Goal: Task Accomplishment & Management: Use online tool/utility

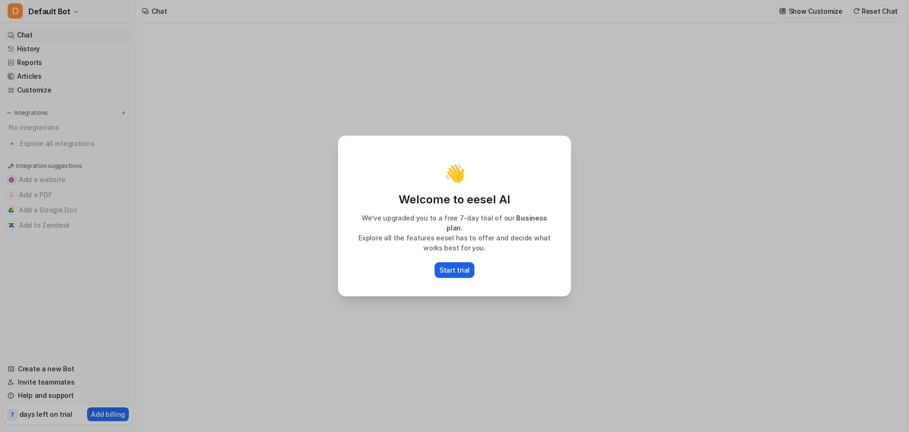
click at [458, 269] on p "Start trial" at bounding box center [455, 270] width 30 height 10
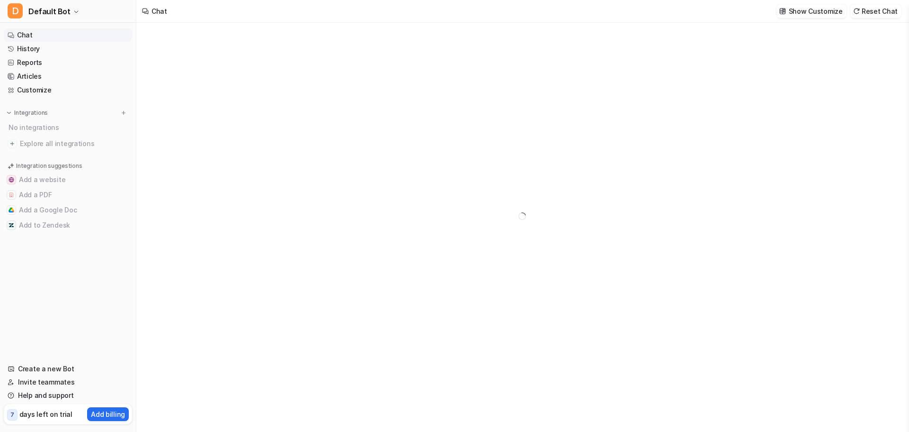
type textarea "**********"
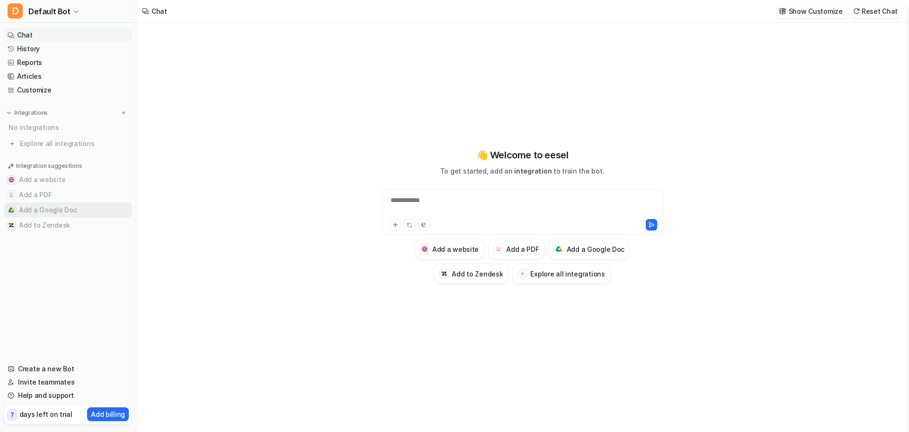
click at [59, 213] on button "Add a Google Doc" at bounding box center [68, 209] width 128 height 15
click at [64, 207] on button "Add a Google Doc" at bounding box center [68, 209] width 128 height 15
click at [612, 244] on h3 "Add a Google Doc" at bounding box center [596, 249] width 58 height 10
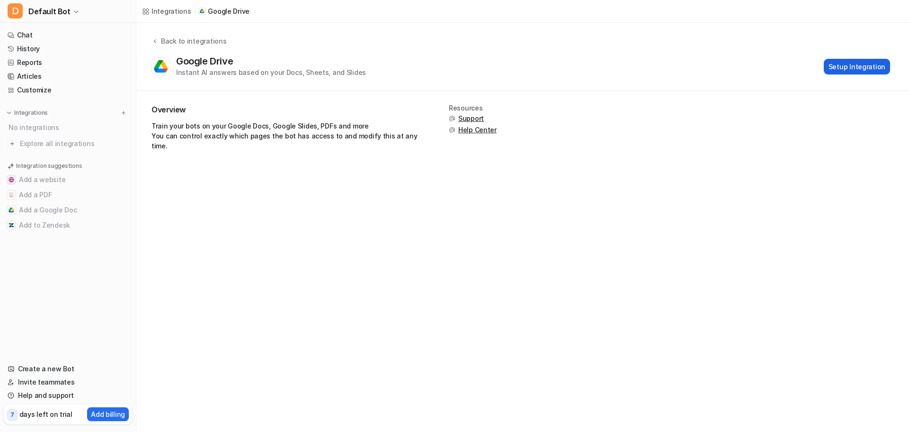
click at [874, 68] on button "Setup Integration" at bounding box center [857, 67] width 66 height 16
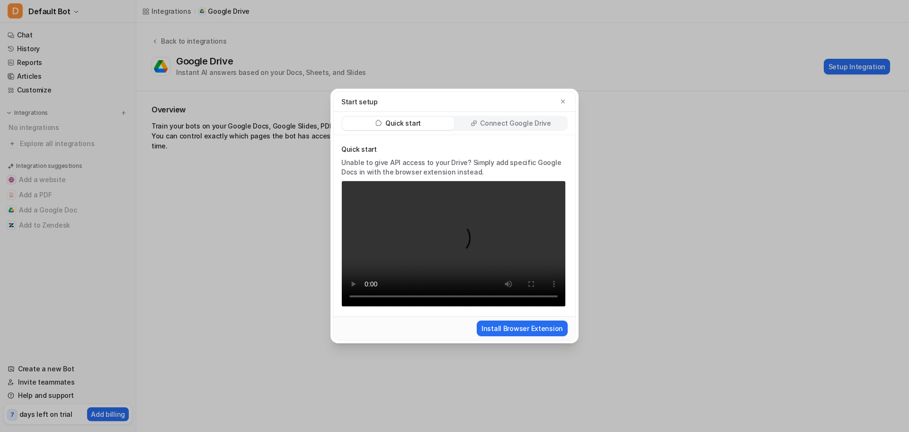
click at [485, 121] on p "Connect Google Drive" at bounding box center [515, 122] width 71 height 9
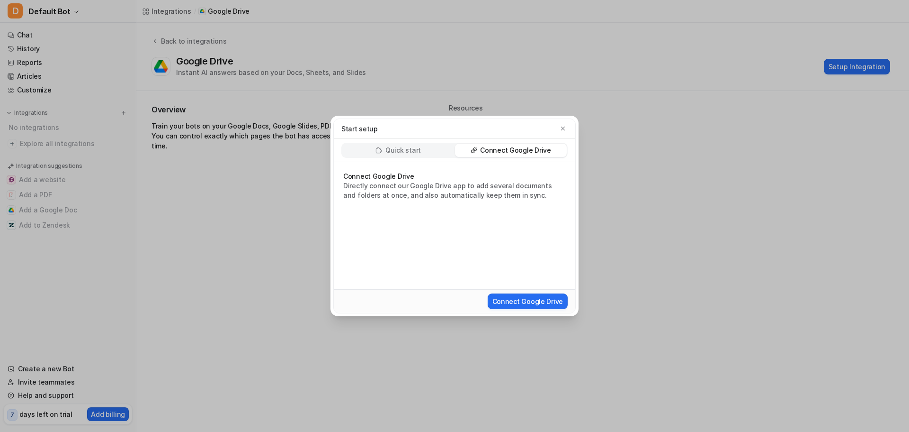
click at [427, 149] on div "Quick start" at bounding box center [398, 150] width 112 height 13
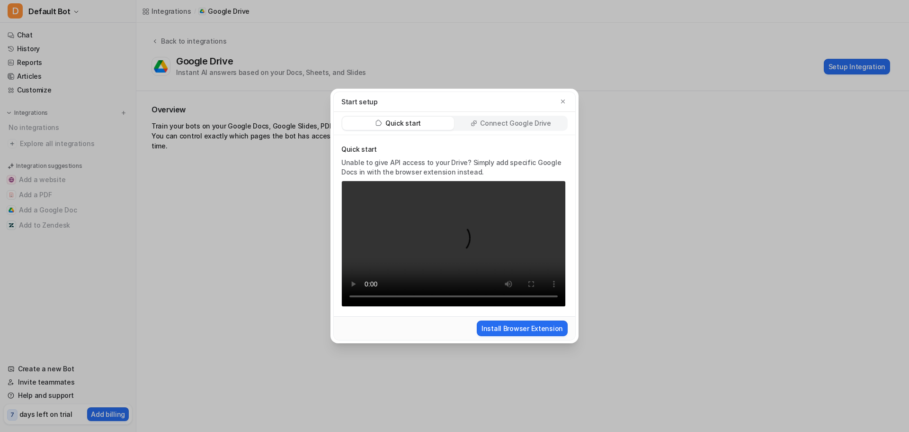
click at [514, 122] on p "Connect Google Drive" at bounding box center [515, 122] width 71 height 9
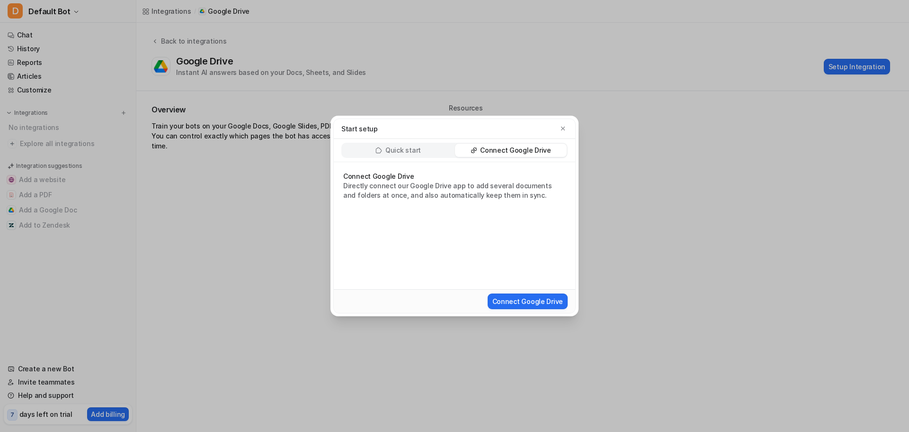
click at [436, 150] on div "Quick start" at bounding box center [398, 150] width 112 height 13
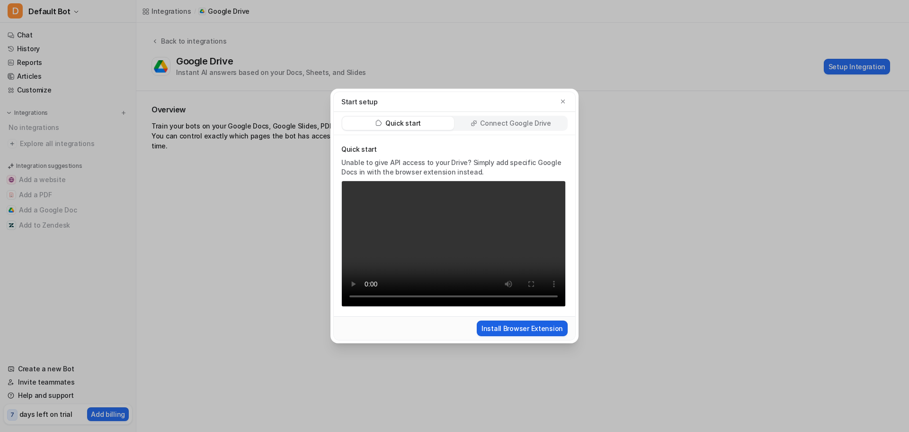
click at [510, 333] on button "Install Browser Extension" at bounding box center [522, 328] width 91 height 16
click at [483, 125] on div "Connect Google Drive" at bounding box center [511, 123] width 112 height 13
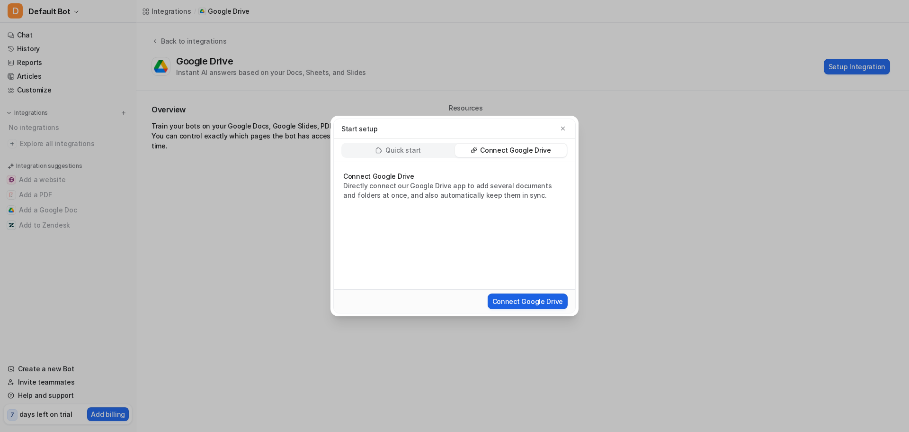
click at [529, 304] on button "Connect Google Drive" at bounding box center [528, 301] width 80 height 16
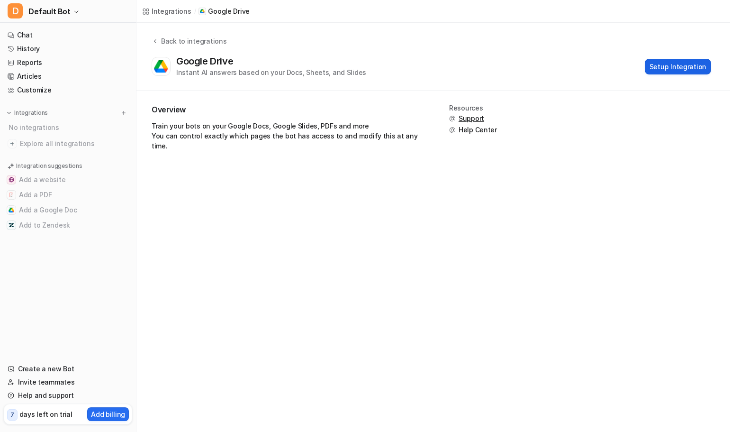
click at [693, 72] on button "Setup Integration" at bounding box center [678, 67] width 66 height 16
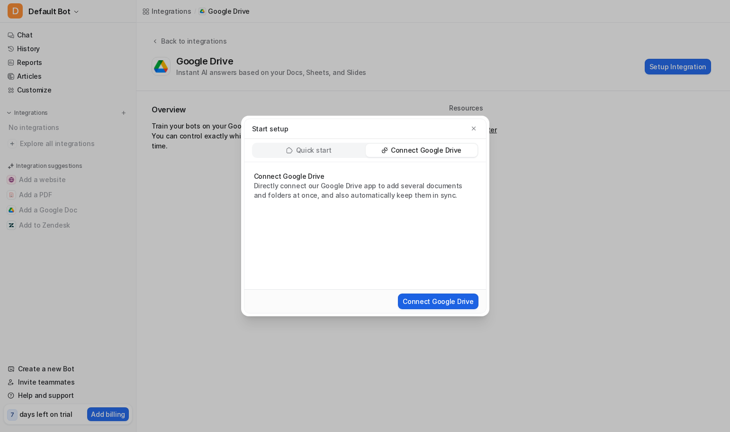
click at [442, 302] on button "Connect Google Drive" at bounding box center [438, 301] width 80 height 16
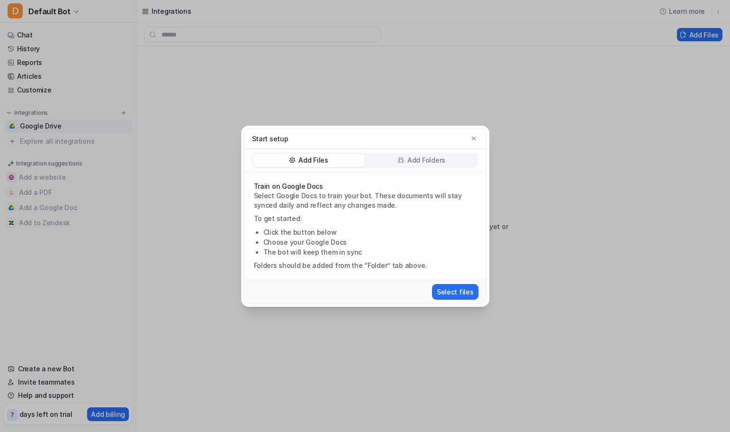
click at [425, 159] on p "Add Folders" at bounding box center [426, 159] width 38 height 9
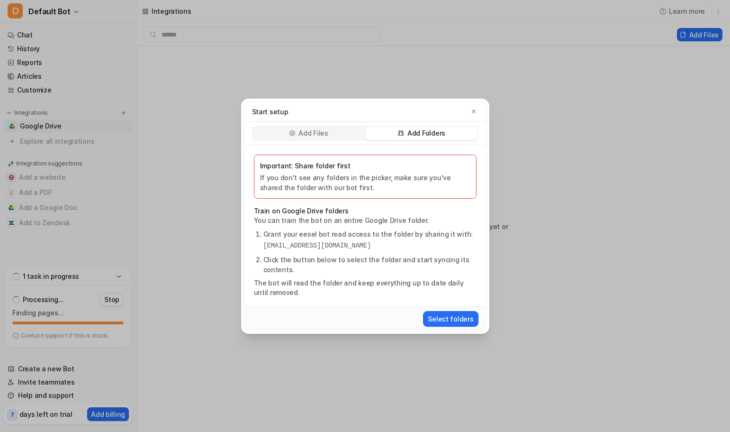
click at [311, 128] on p "Add Files" at bounding box center [312, 132] width 29 height 9
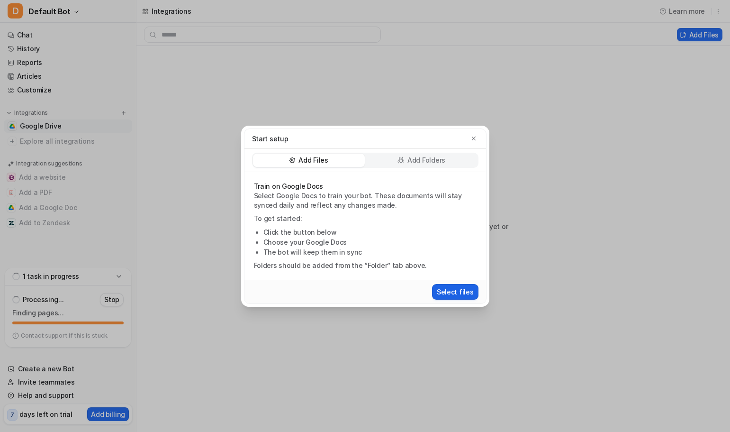
click at [460, 293] on button "Select files" at bounding box center [455, 292] width 46 height 16
click at [472, 136] on icon "button" at bounding box center [473, 138] width 7 height 7
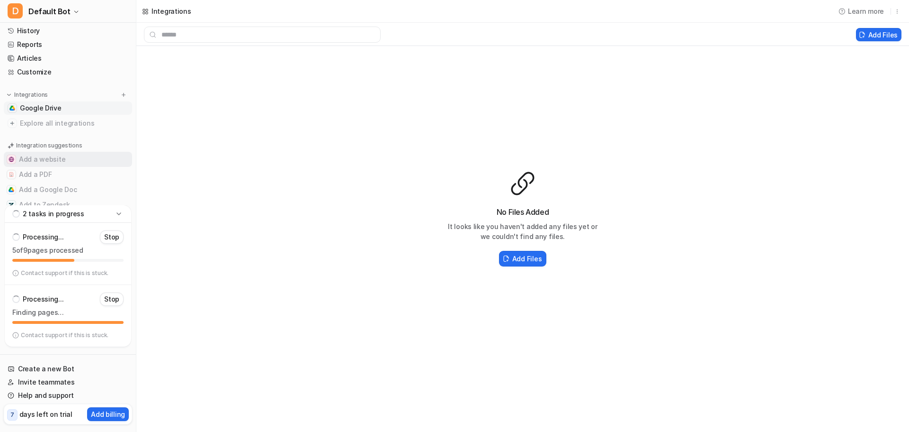
scroll to position [40, 0]
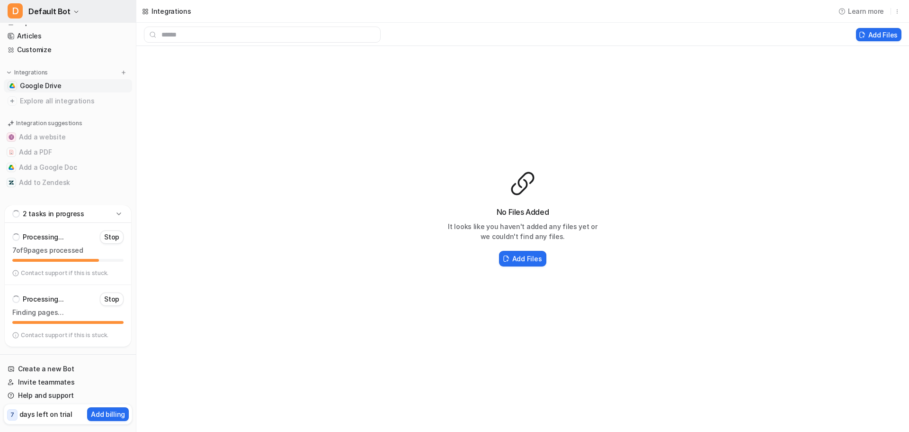
click at [30, 11] on span "Default Bot" at bounding box center [49, 11] width 42 height 13
click at [54, 11] on span "Default Bot" at bounding box center [49, 11] width 42 height 13
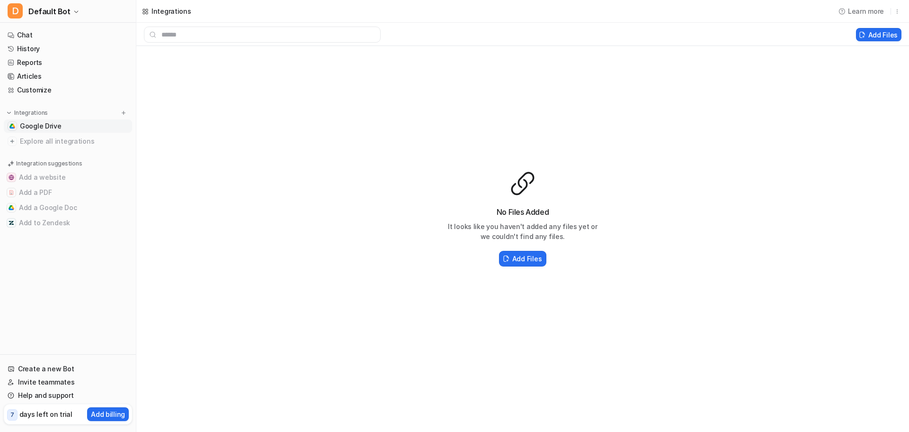
drag, startPoint x: 260, startPoint y: 191, endPoint x: 217, endPoint y: 170, distance: 47.5
click at [258, 191] on div "No Files Added It looks like you haven't added any files yet or we couldn't fin…" at bounding box center [522, 219] width 773 height 346
click at [39, 33] on link "Chat" at bounding box center [68, 34] width 128 height 13
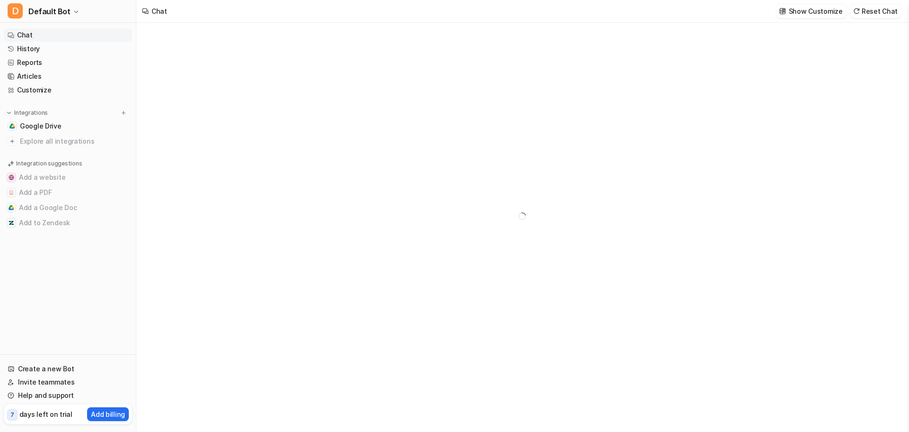
type textarea "**********"
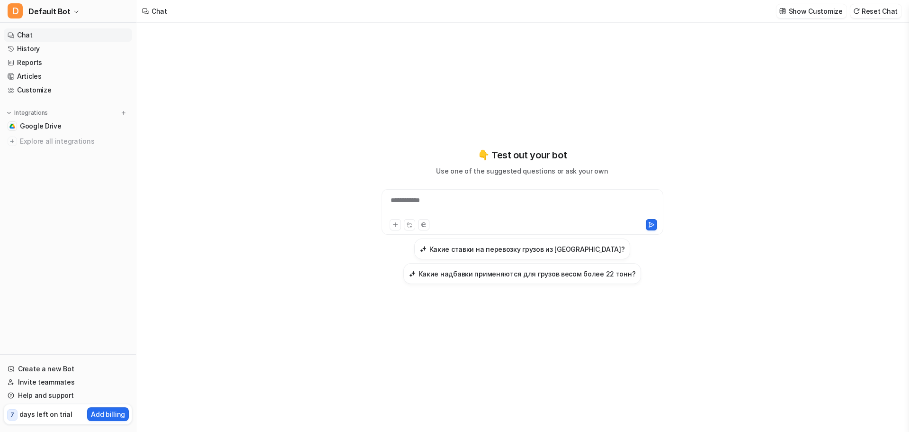
click at [505, 219] on div at bounding box center [457, 224] width 134 height 11
click at [418, 207] on div "**********" at bounding box center [522, 206] width 277 height 22
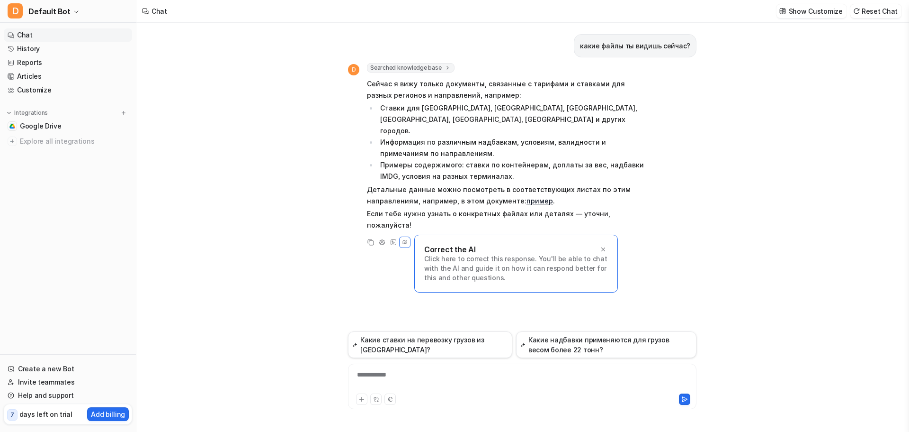
click at [603, 246] on icon at bounding box center [603, 249] width 7 height 7
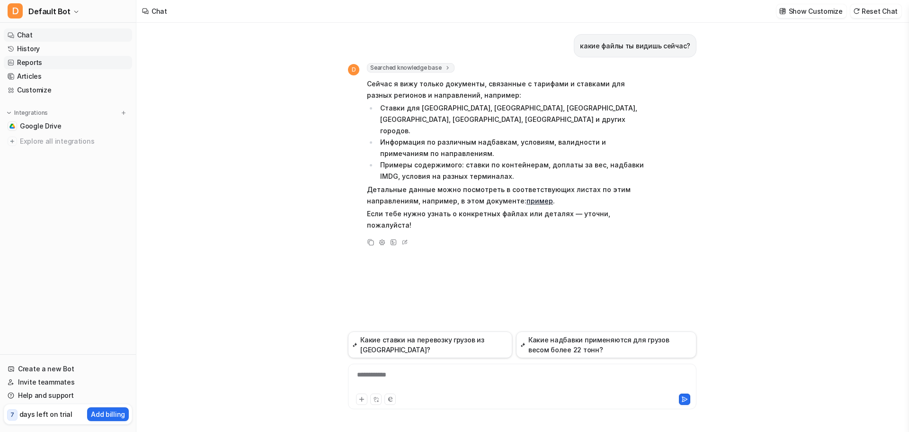
click at [35, 61] on link "Reports" at bounding box center [68, 62] width 128 height 13
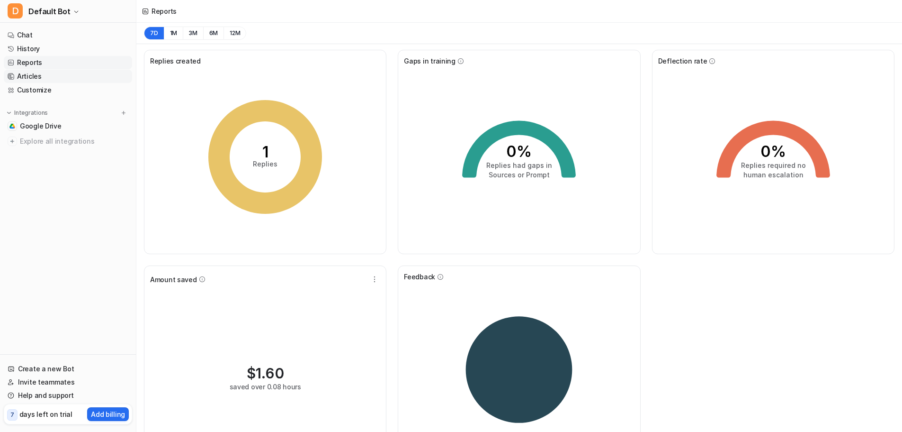
click at [29, 76] on link "Articles" at bounding box center [68, 76] width 128 height 13
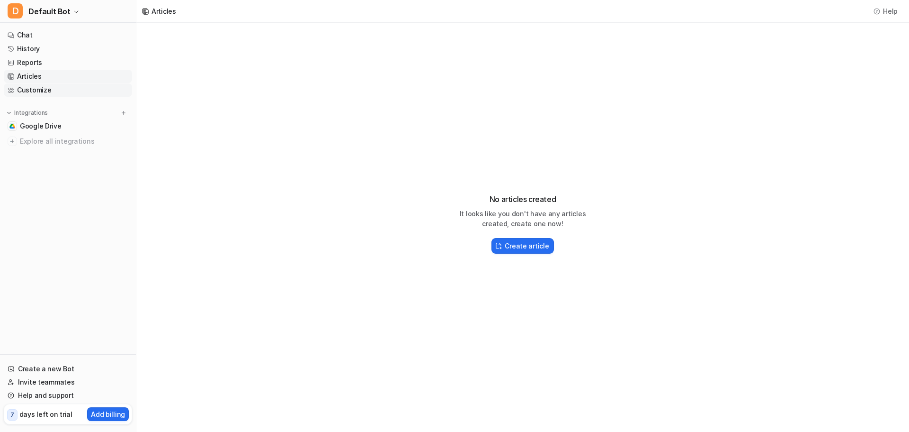
click at [31, 87] on link "Customize" at bounding box center [68, 89] width 128 height 13
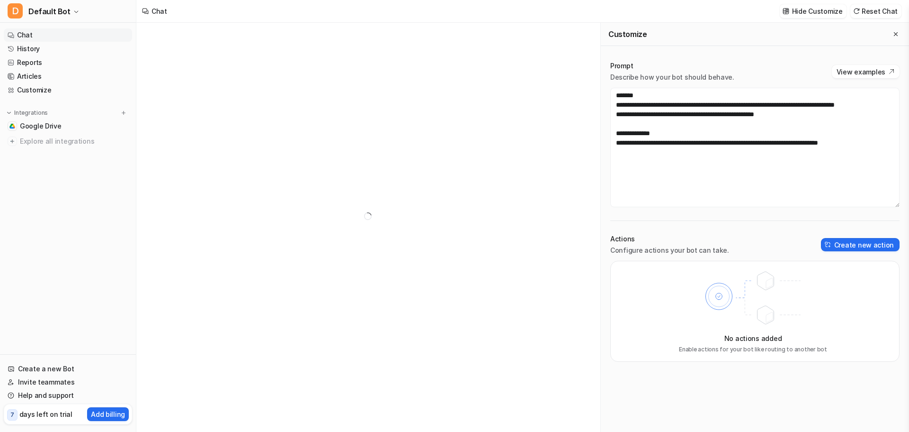
click at [43, 38] on link "Chat" at bounding box center [68, 34] width 128 height 13
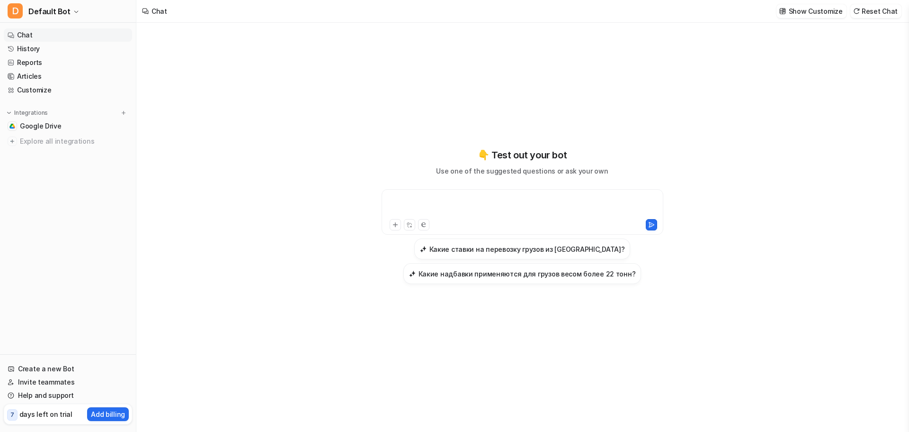
click at [513, 208] on div at bounding box center [522, 206] width 277 height 22
click at [571, 251] on h3 "Какие ставки на перевозку грузов из [GEOGRAPHIC_DATA]?" at bounding box center [528, 249] width 196 height 10
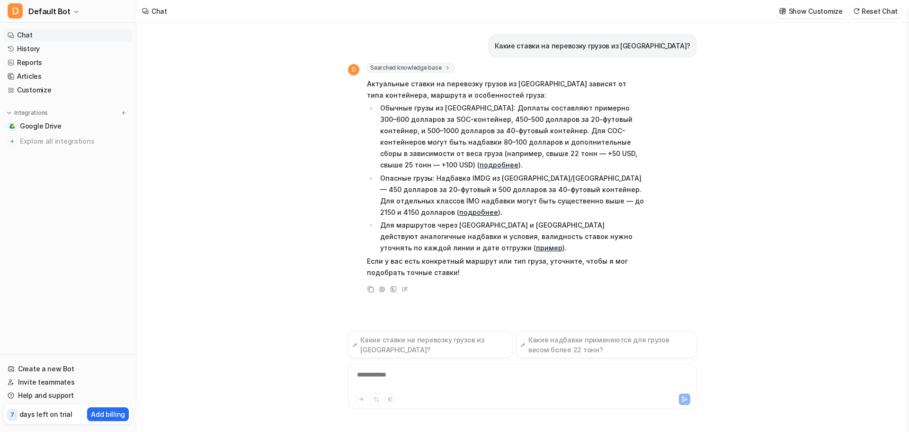
click at [426, 377] on div "**********" at bounding box center [523, 380] width 344 height 22
click at [464, 270] on p "Если у вас есть конкретный маршрут или тип груза, уточните, чтобы я мог подобра…" at bounding box center [505, 266] width 277 height 23
click at [479, 383] on div "**********" at bounding box center [523, 380] width 344 height 22
click at [571, 56] on div "Какие ставки на перевозку грузов из [GEOGRAPHIC_DATA]?" at bounding box center [593, 45] width 208 height 23
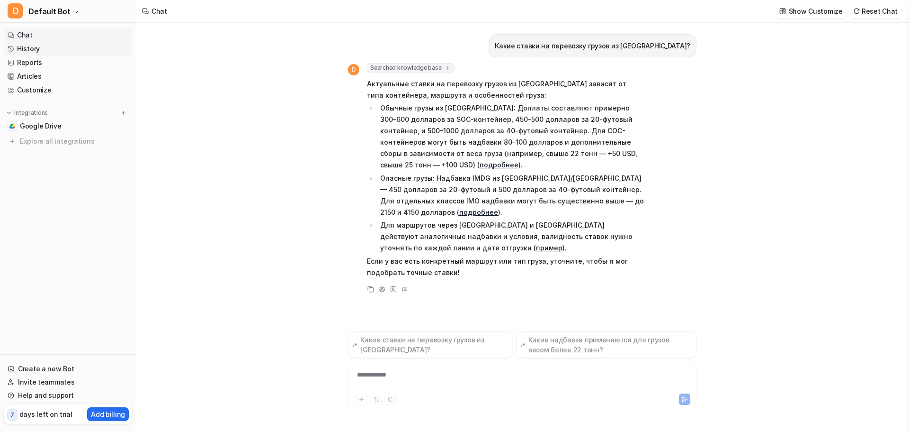
click at [33, 47] on link "History" at bounding box center [68, 48] width 128 height 13
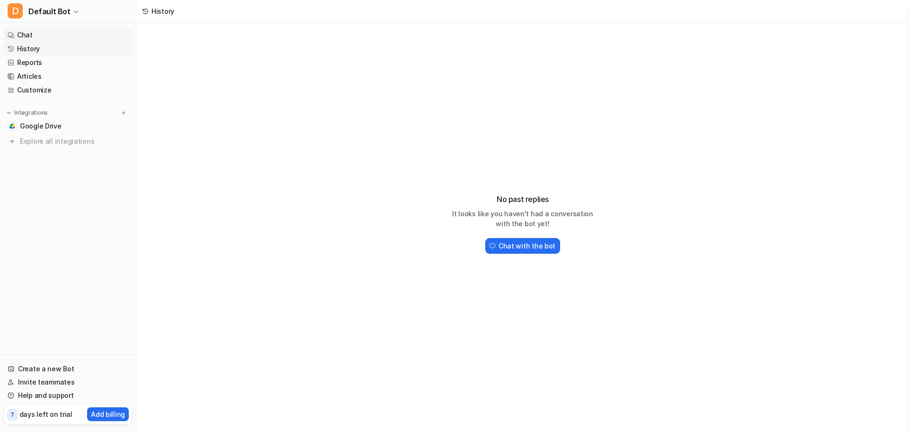
click at [41, 40] on link "Chat" at bounding box center [68, 34] width 128 height 13
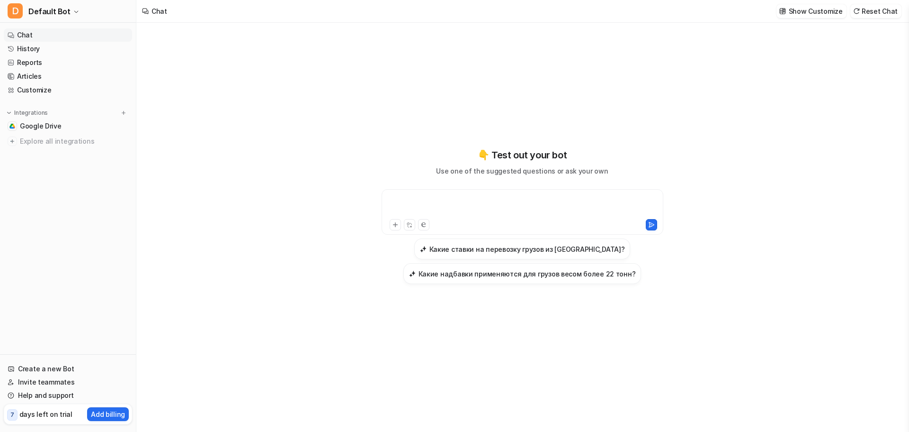
click at [431, 202] on div at bounding box center [522, 206] width 277 height 22
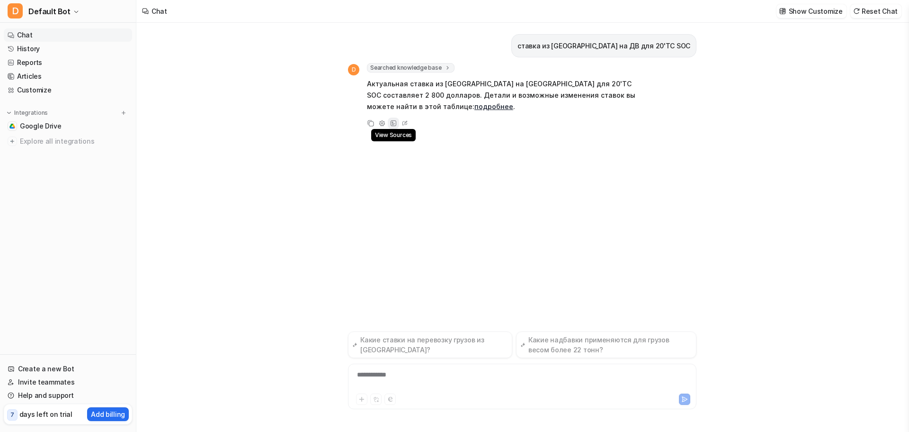
click at [392, 120] on icon at bounding box center [393, 123] width 7 height 7
